Goal: Task Accomplishment & Management: Use online tool/utility

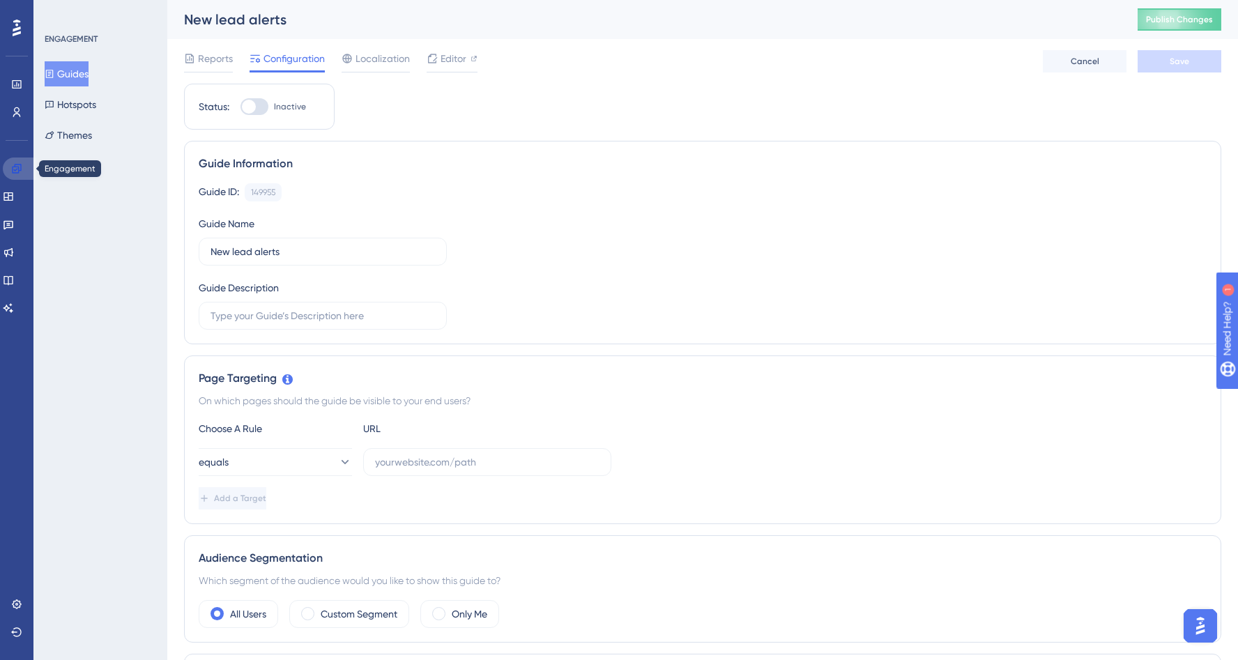
click at [8, 177] on link at bounding box center [19, 169] width 33 height 22
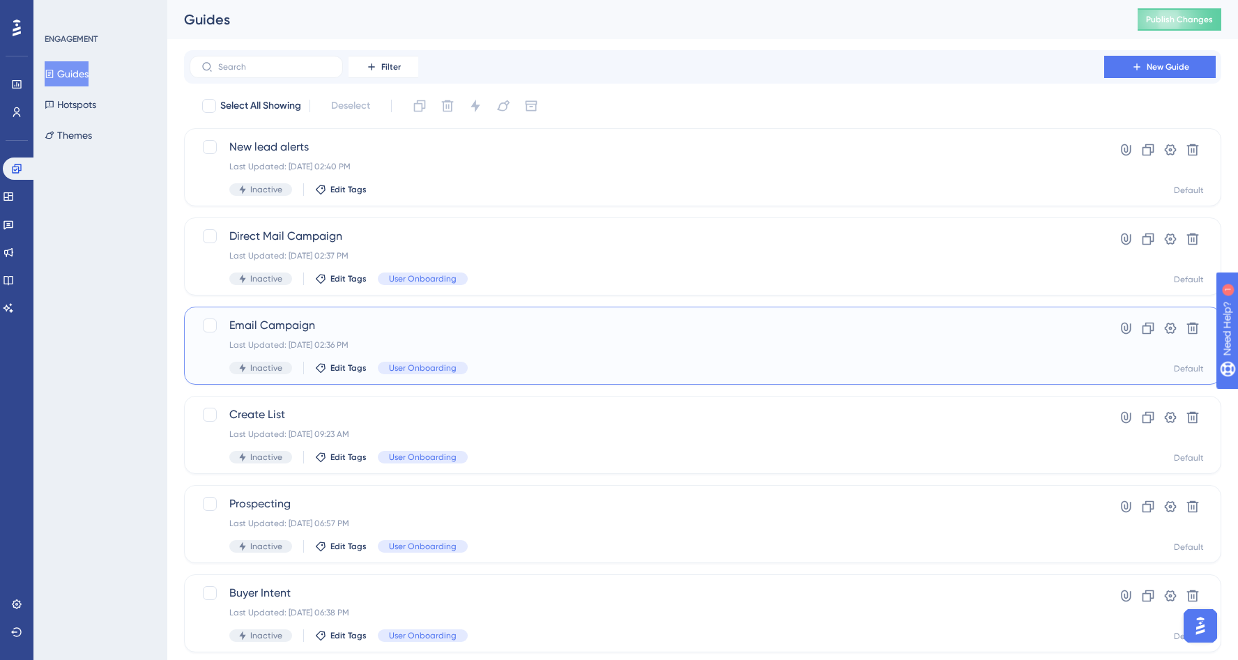
click at [269, 329] on span "Email Campaign" at bounding box center [646, 325] width 835 height 17
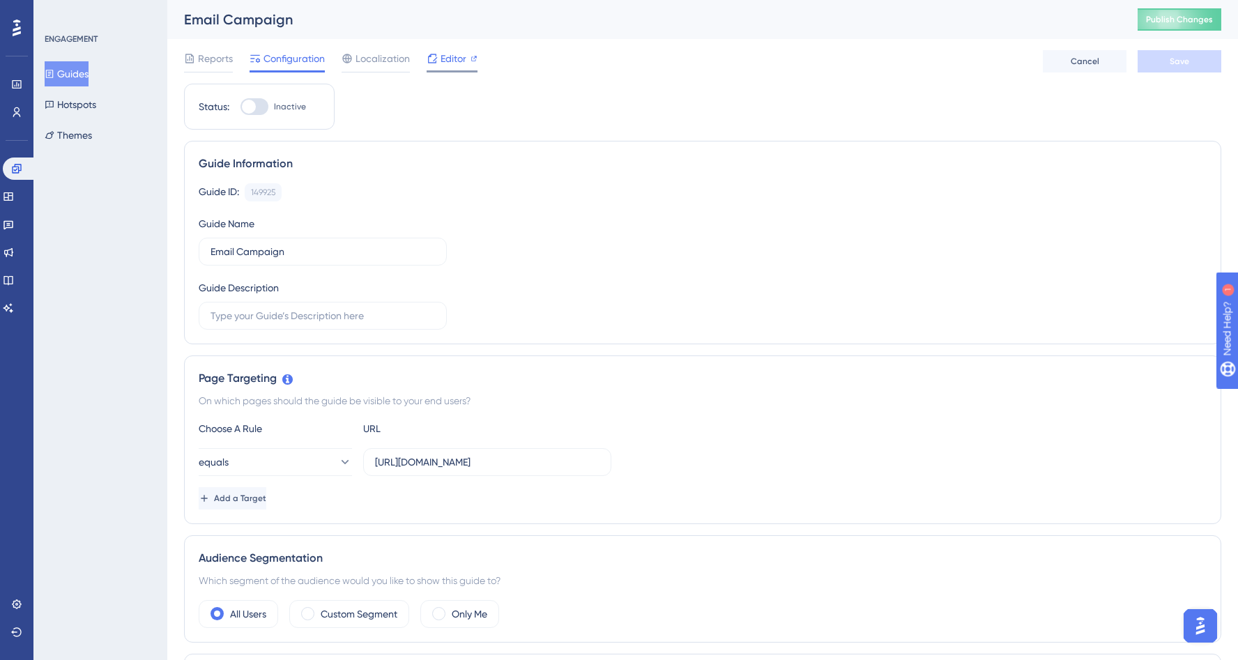
click at [444, 63] on span "Editor" at bounding box center [453, 58] width 26 height 17
click at [75, 64] on button "Guides" at bounding box center [67, 73] width 44 height 25
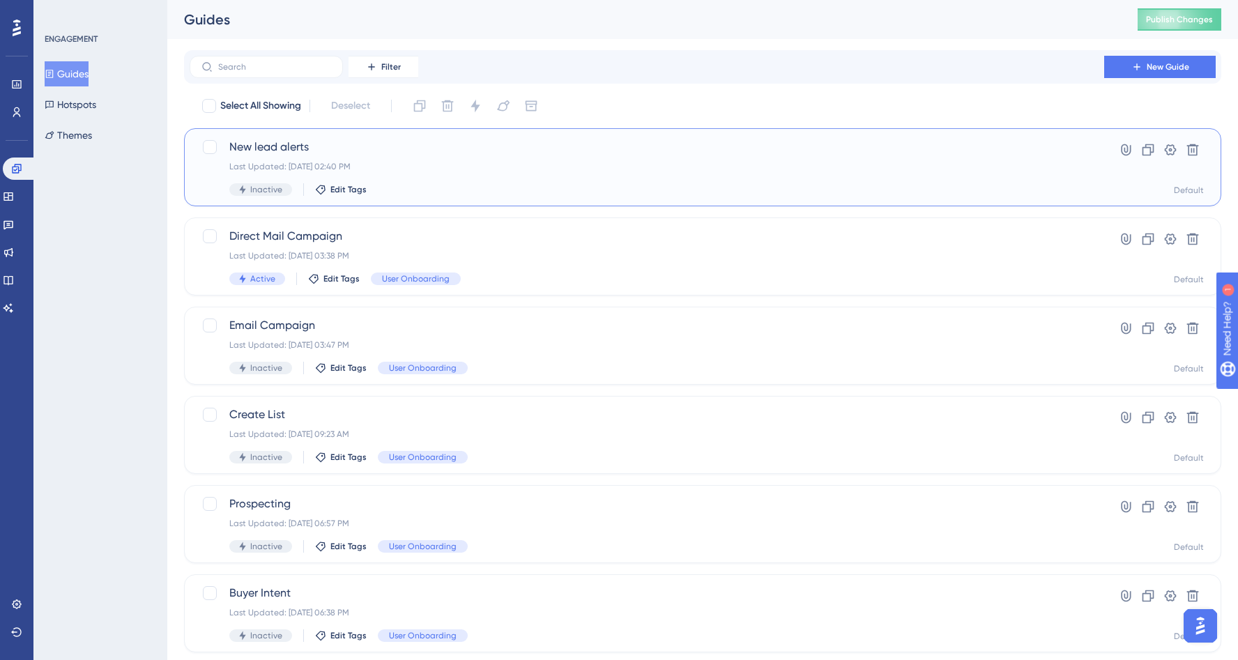
click at [464, 181] on div "New lead alerts Last Updated: [DATE] 02:40 PM Inactive Edit Tags" at bounding box center [646, 167] width 835 height 57
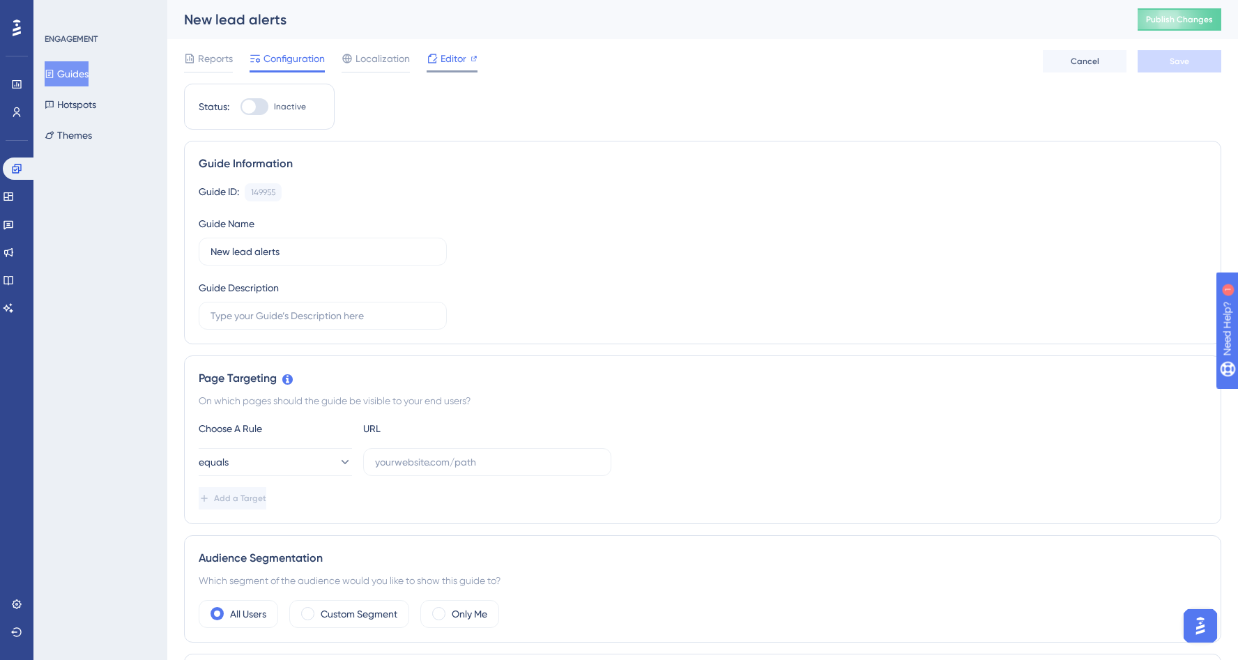
click at [459, 68] on div "Editor" at bounding box center [452, 61] width 51 height 22
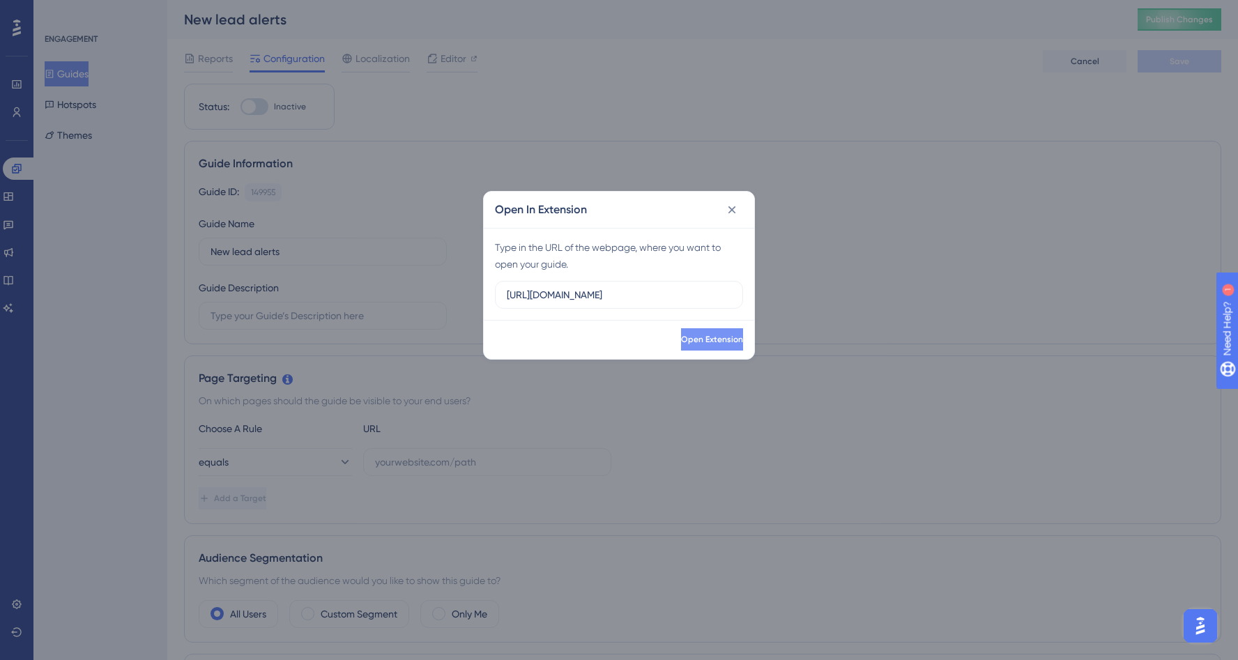
click at [719, 339] on span "Open Extension" at bounding box center [712, 339] width 62 height 11
click at [730, 213] on icon at bounding box center [732, 210] width 14 height 14
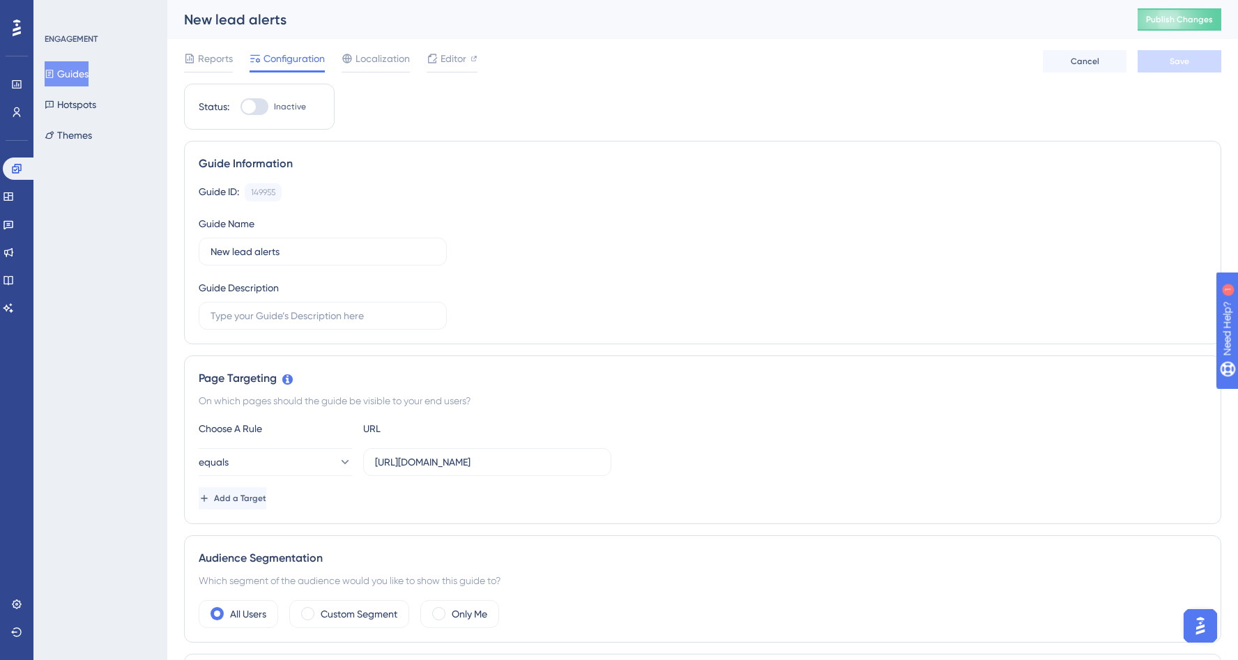
click at [89, 69] on button "Guides" at bounding box center [67, 73] width 44 height 25
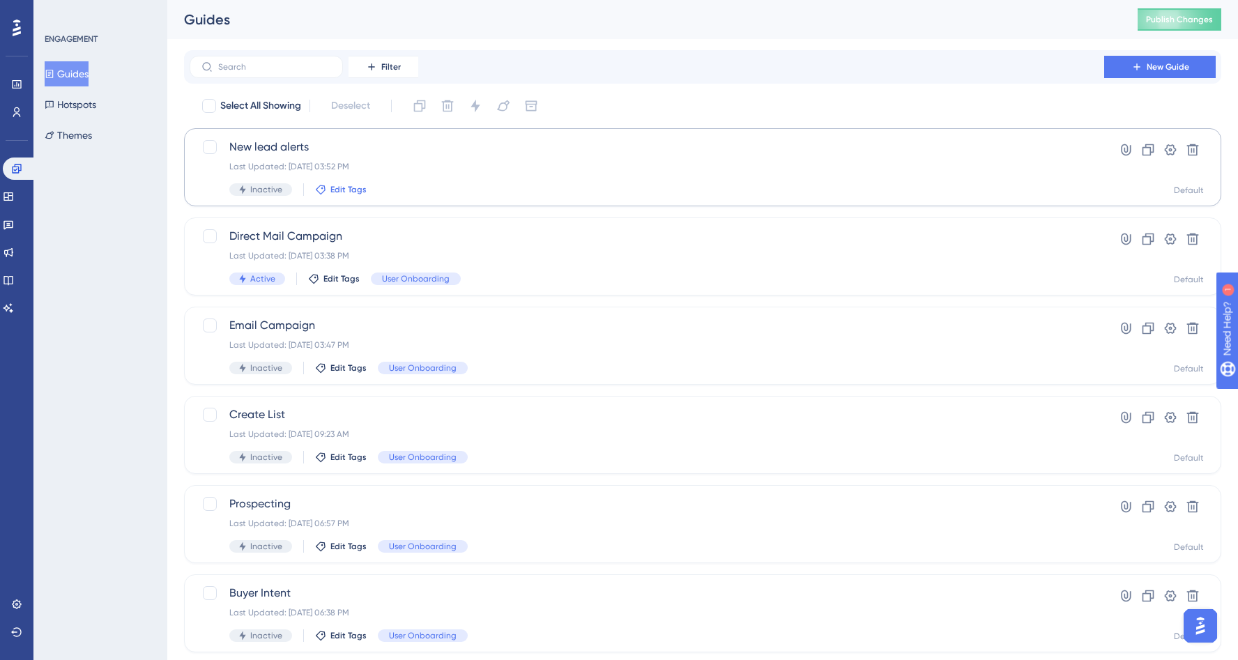
click at [336, 186] on span "Edit Tags" at bounding box center [348, 189] width 36 height 11
click at [332, 325] on div at bounding box center [330, 321] width 11 height 11
checkbox input "true"
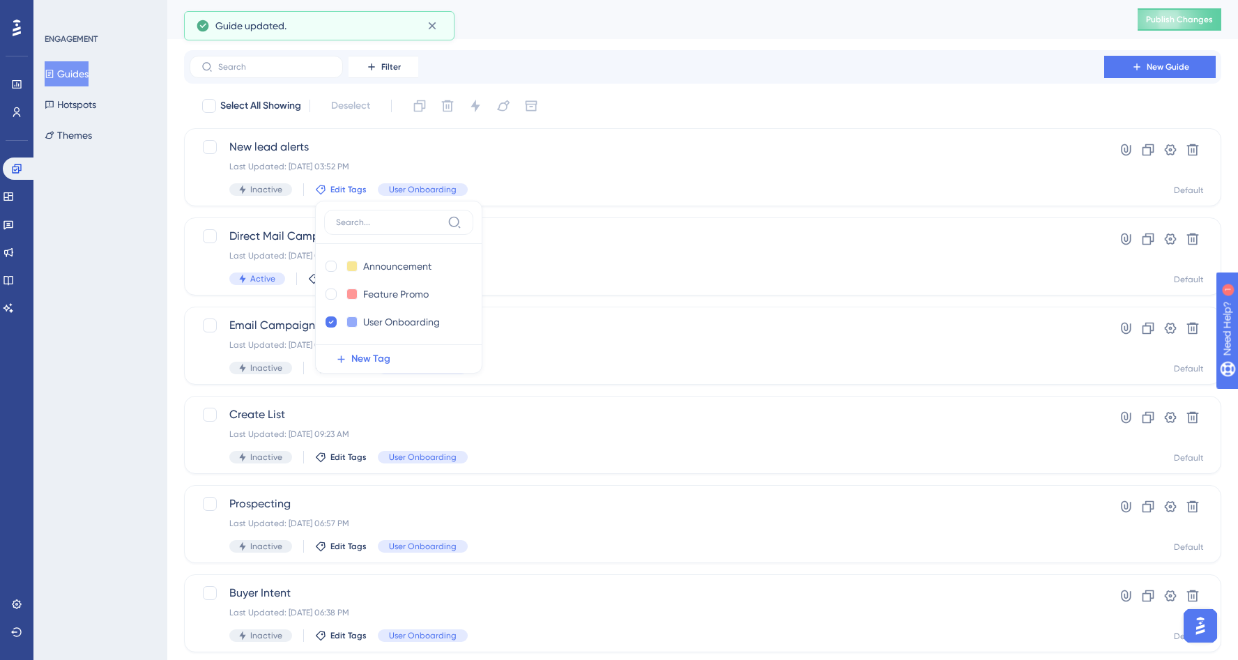
click at [622, 59] on div "Filter New Guide" at bounding box center [703, 67] width 1026 height 22
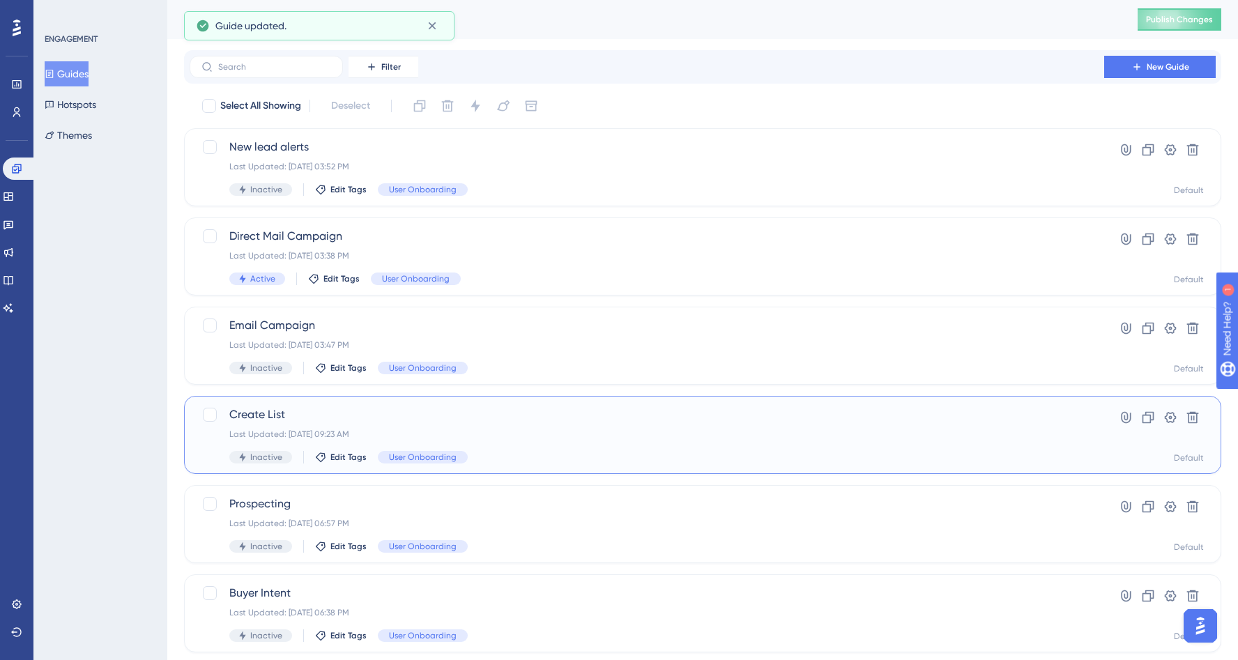
click at [388, 417] on span "Create List" at bounding box center [646, 414] width 835 height 17
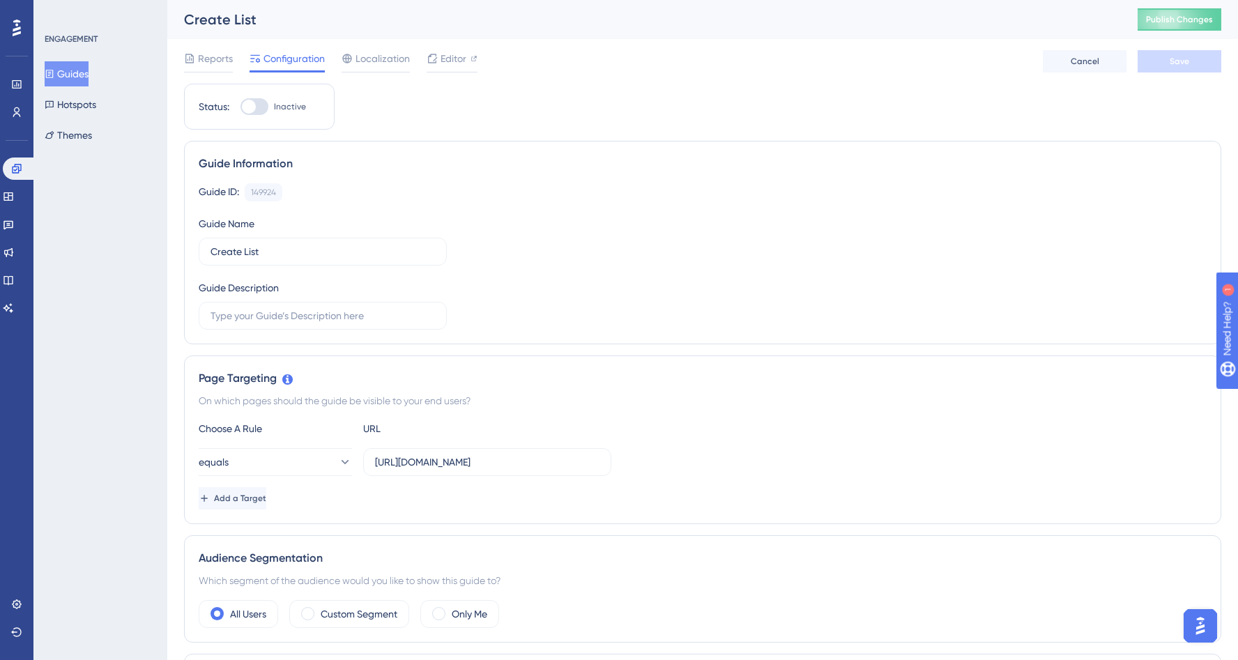
click at [79, 77] on button "Guides" at bounding box center [67, 73] width 44 height 25
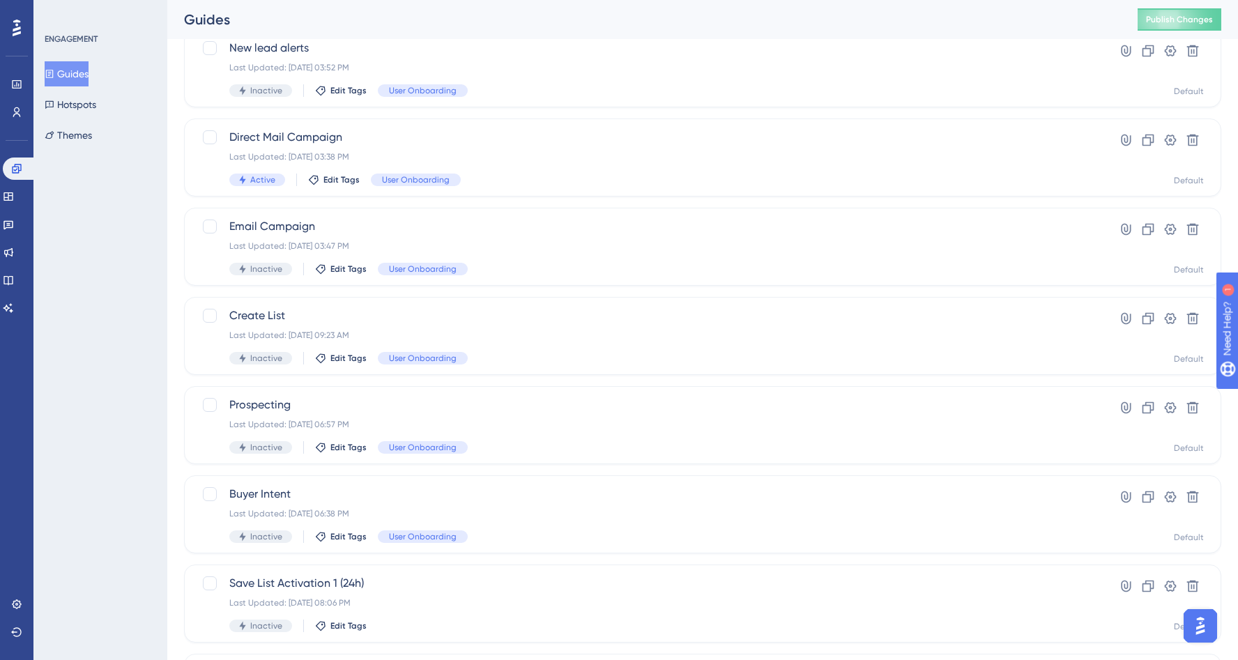
scroll to position [97, 0]
click at [358, 318] on span "Create List" at bounding box center [646, 317] width 835 height 17
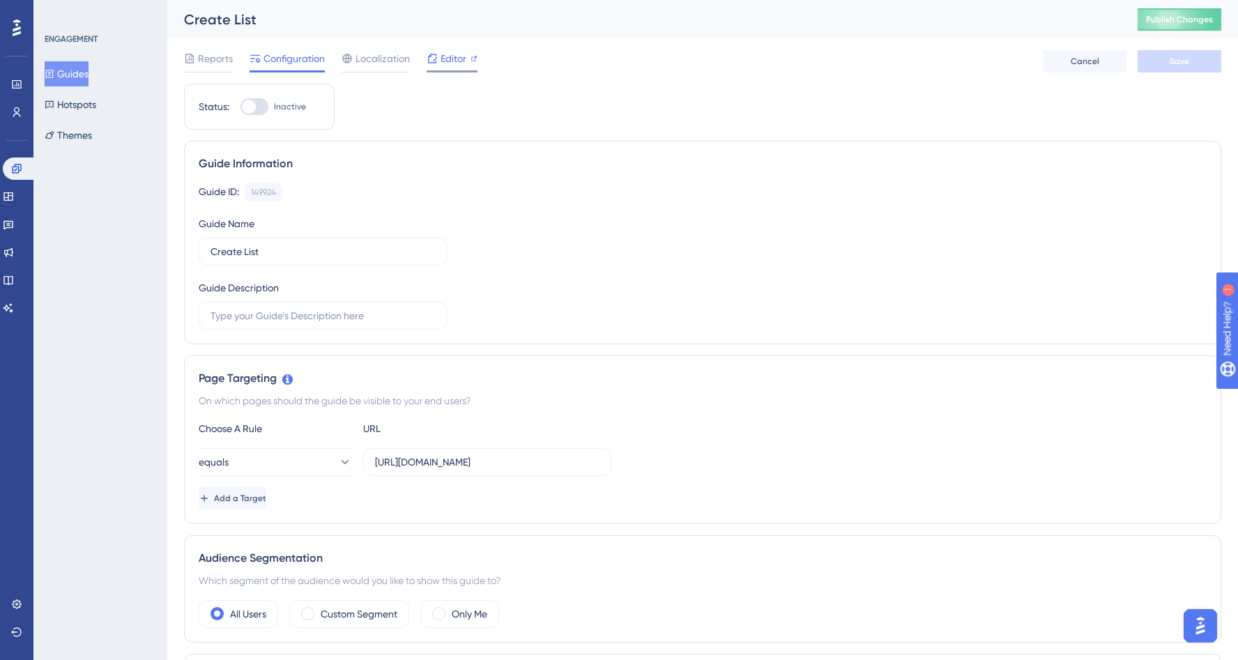
click at [473, 66] on div at bounding box center [473, 58] width 7 height 17
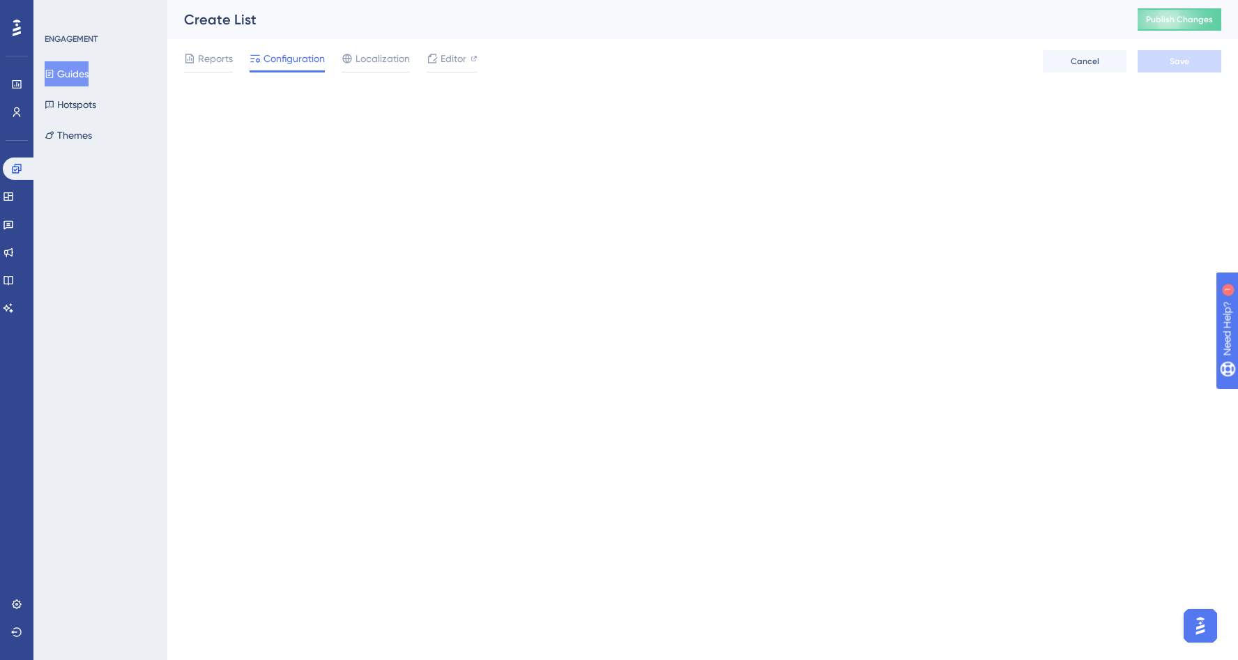
click at [83, 67] on button "Guides" at bounding box center [67, 73] width 44 height 25
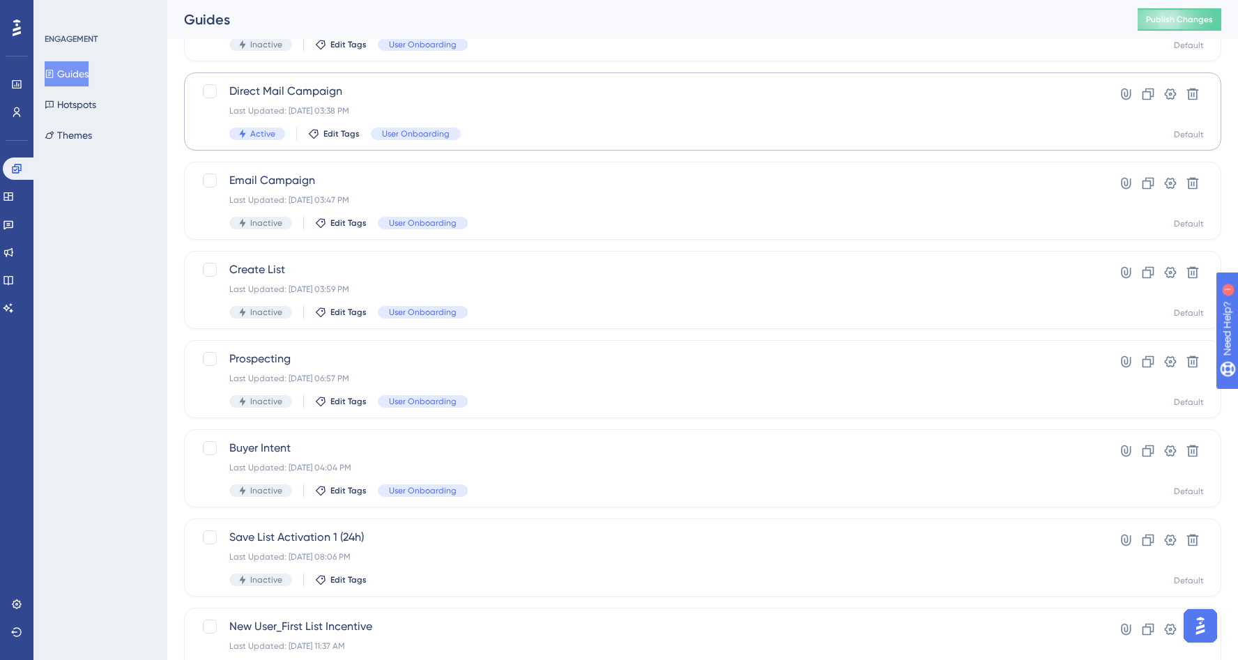
scroll to position [174, 0]
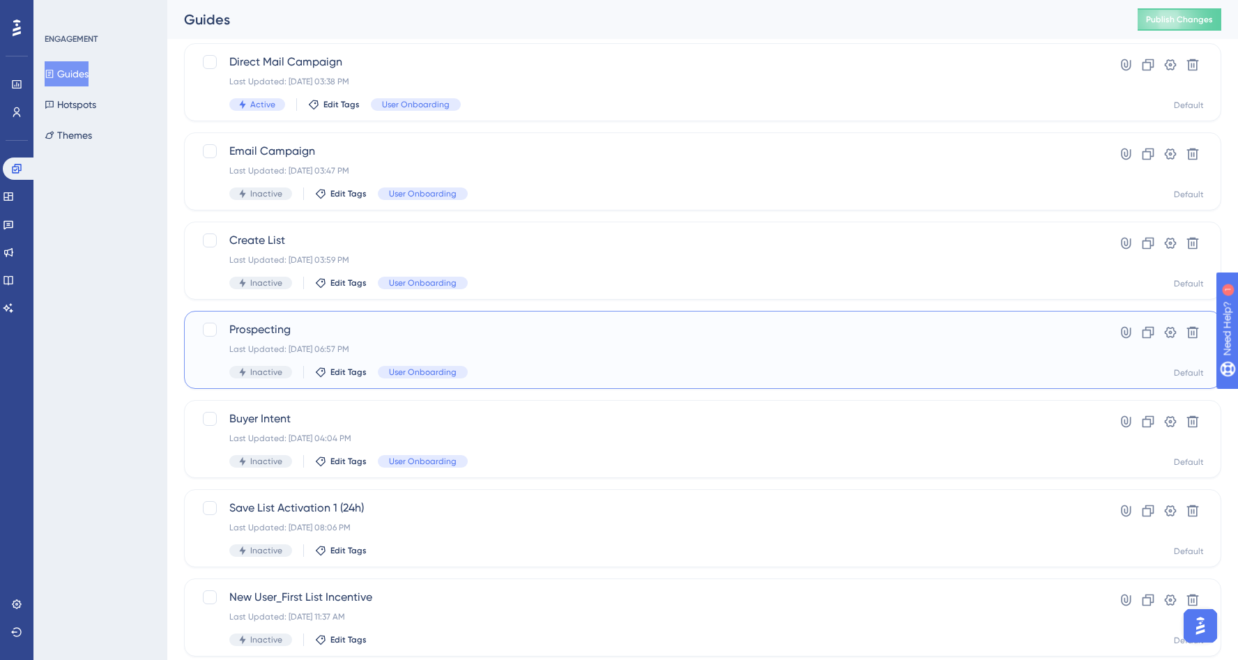
click at [427, 339] on div "Prospecting Last Updated: [DATE] 06:57 PM Inactive Edit Tags User Onboarding" at bounding box center [646, 349] width 835 height 57
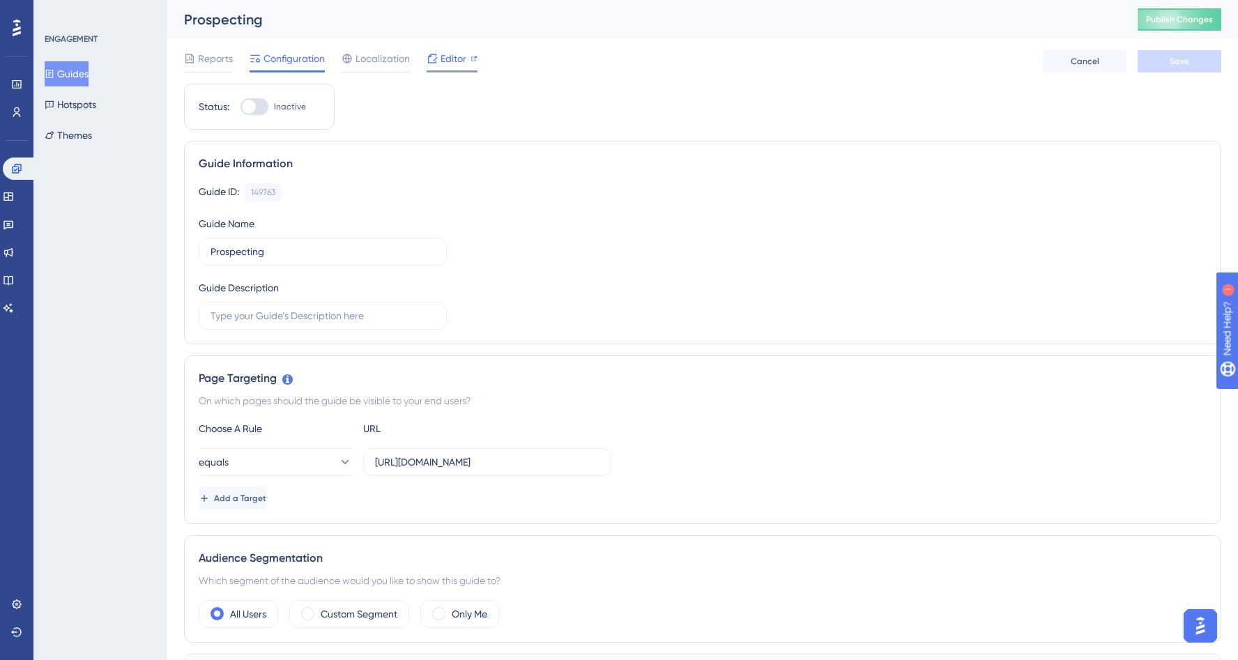
click at [445, 67] on div "Editor" at bounding box center [452, 61] width 51 height 22
